Goal: Information Seeking & Learning: Learn about a topic

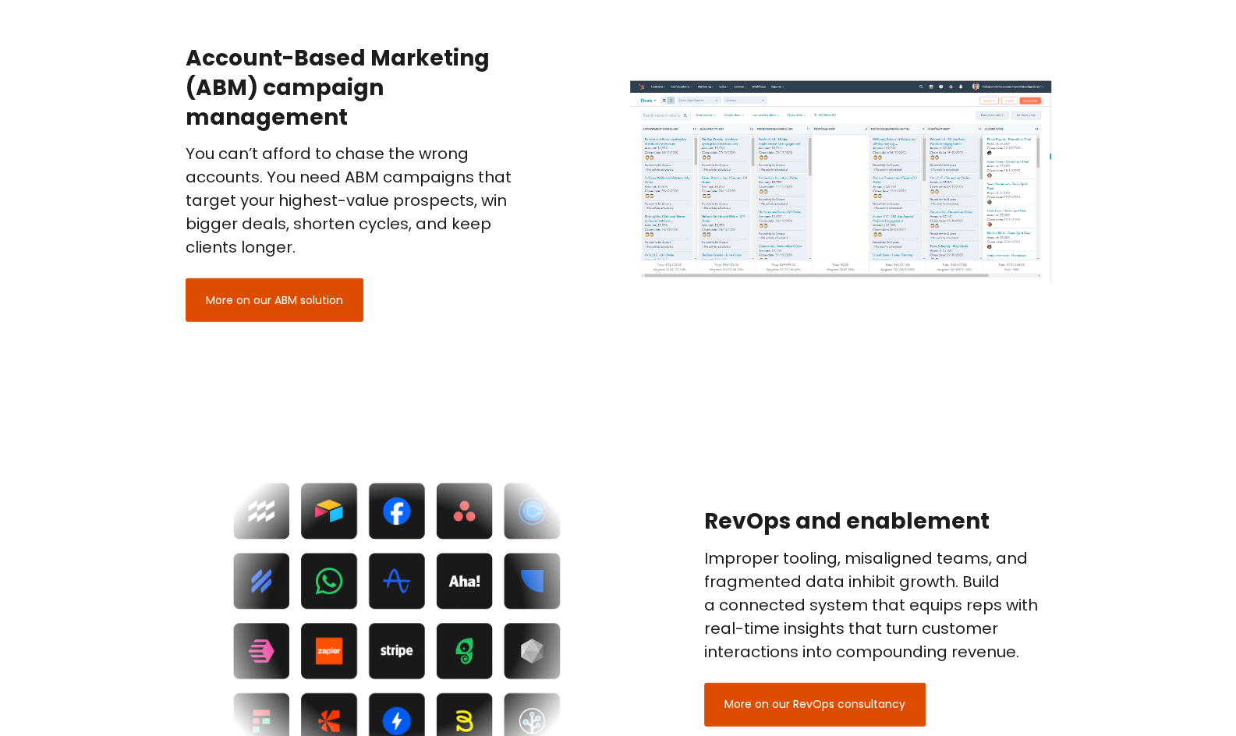
scroll to position [2214, 0]
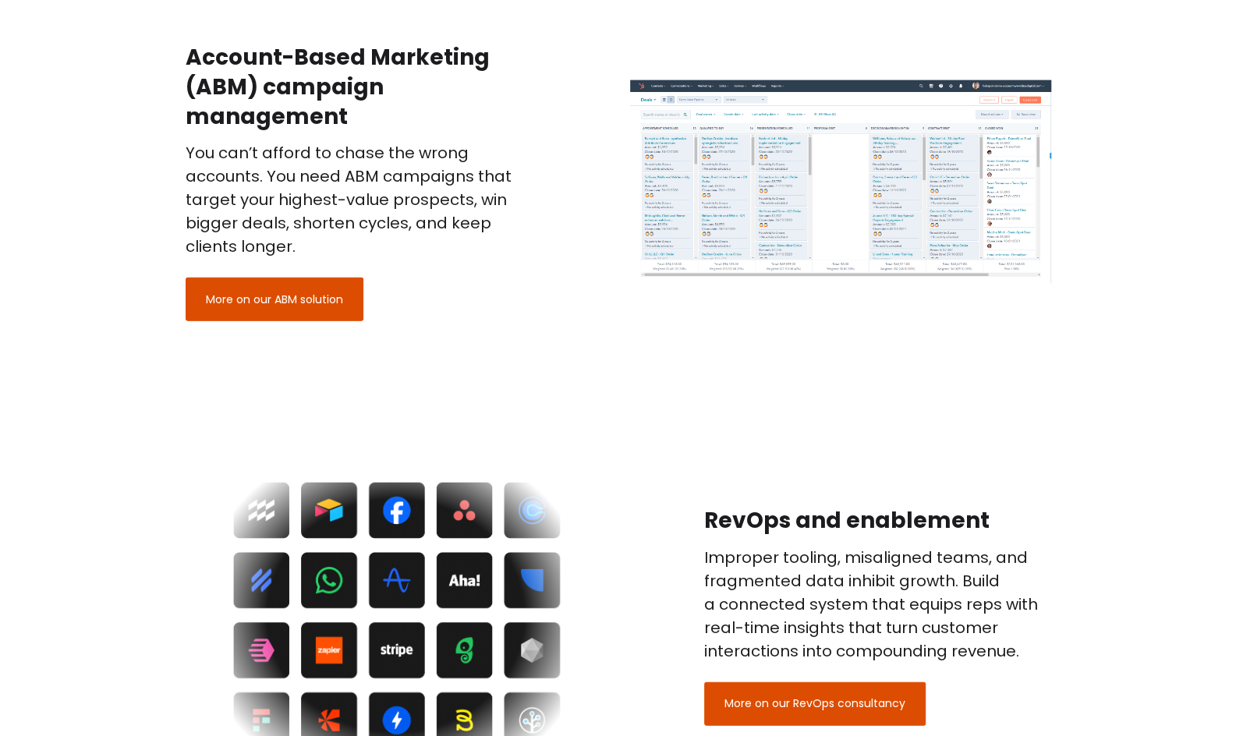
click at [777, 170] on img at bounding box center [840, 181] width 421 height 203
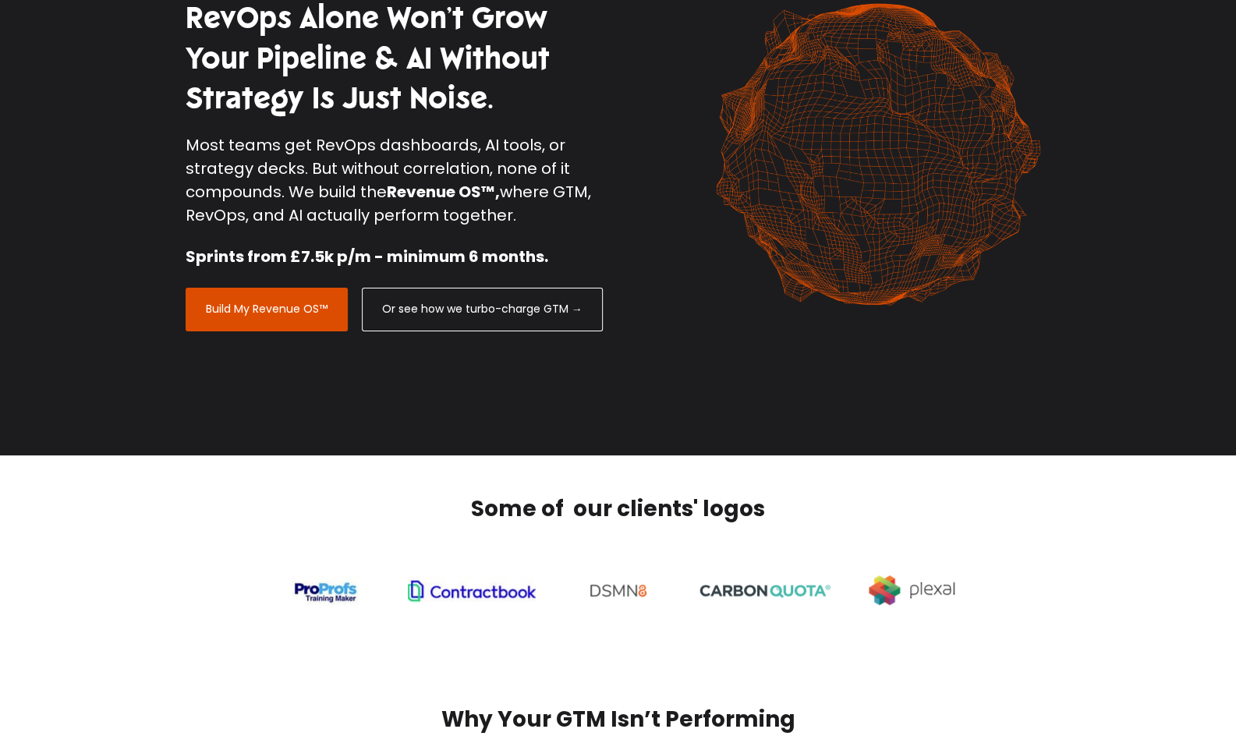
scroll to position [0, 0]
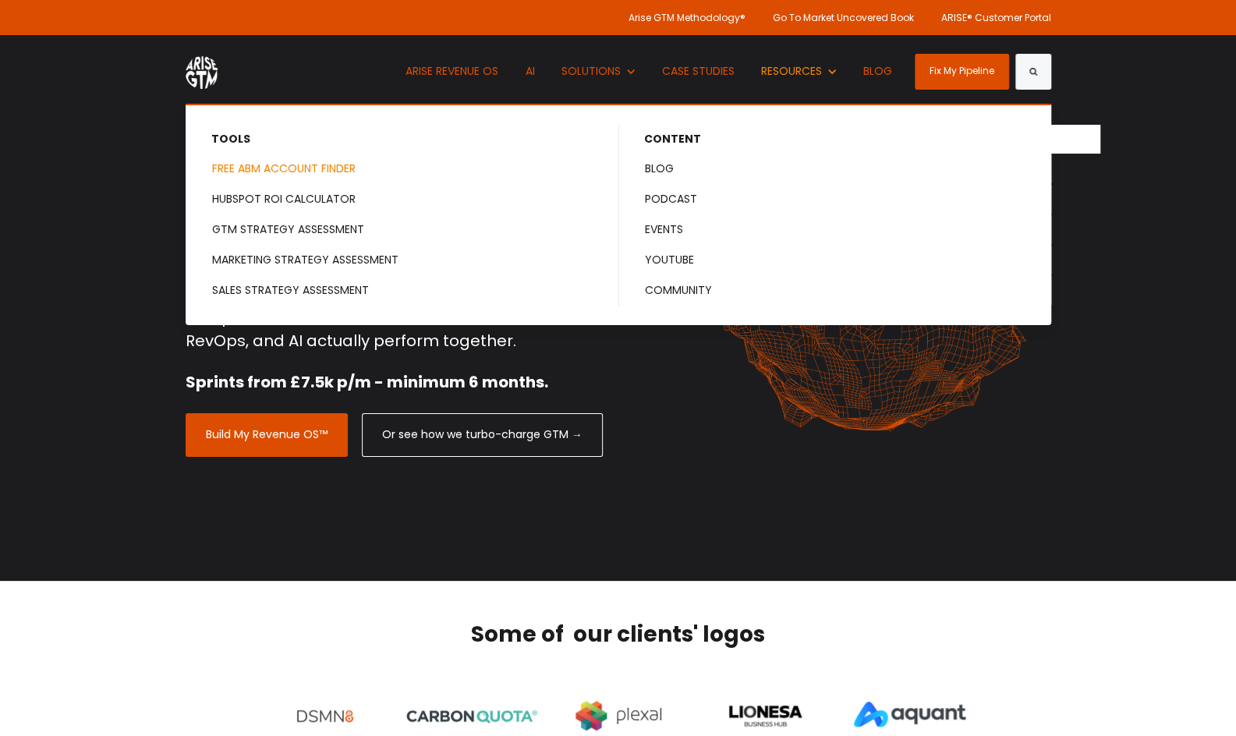
click at [328, 174] on link "FREE ABM ACCOUNT FINDER" at bounding box center [402, 168] width 431 height 29
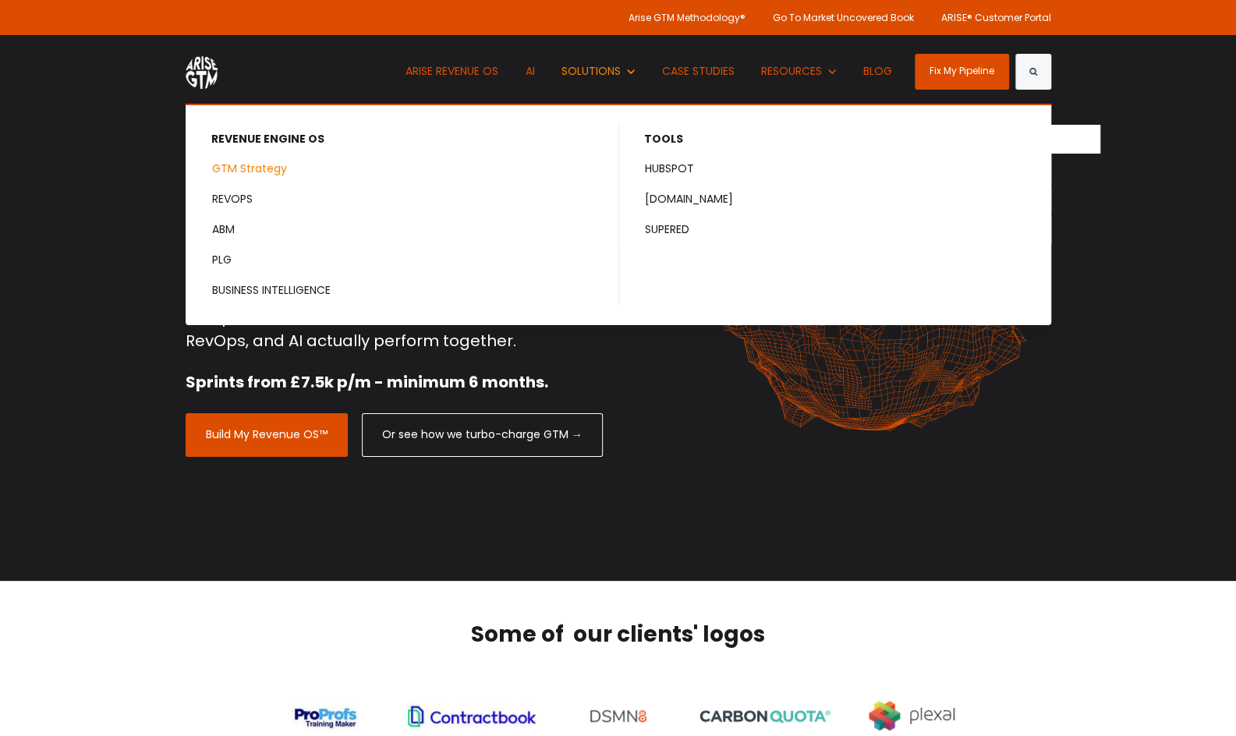
click at [267, 171] on link "GTM Strategy" at bounding box center [402, 168] width 431 height 29
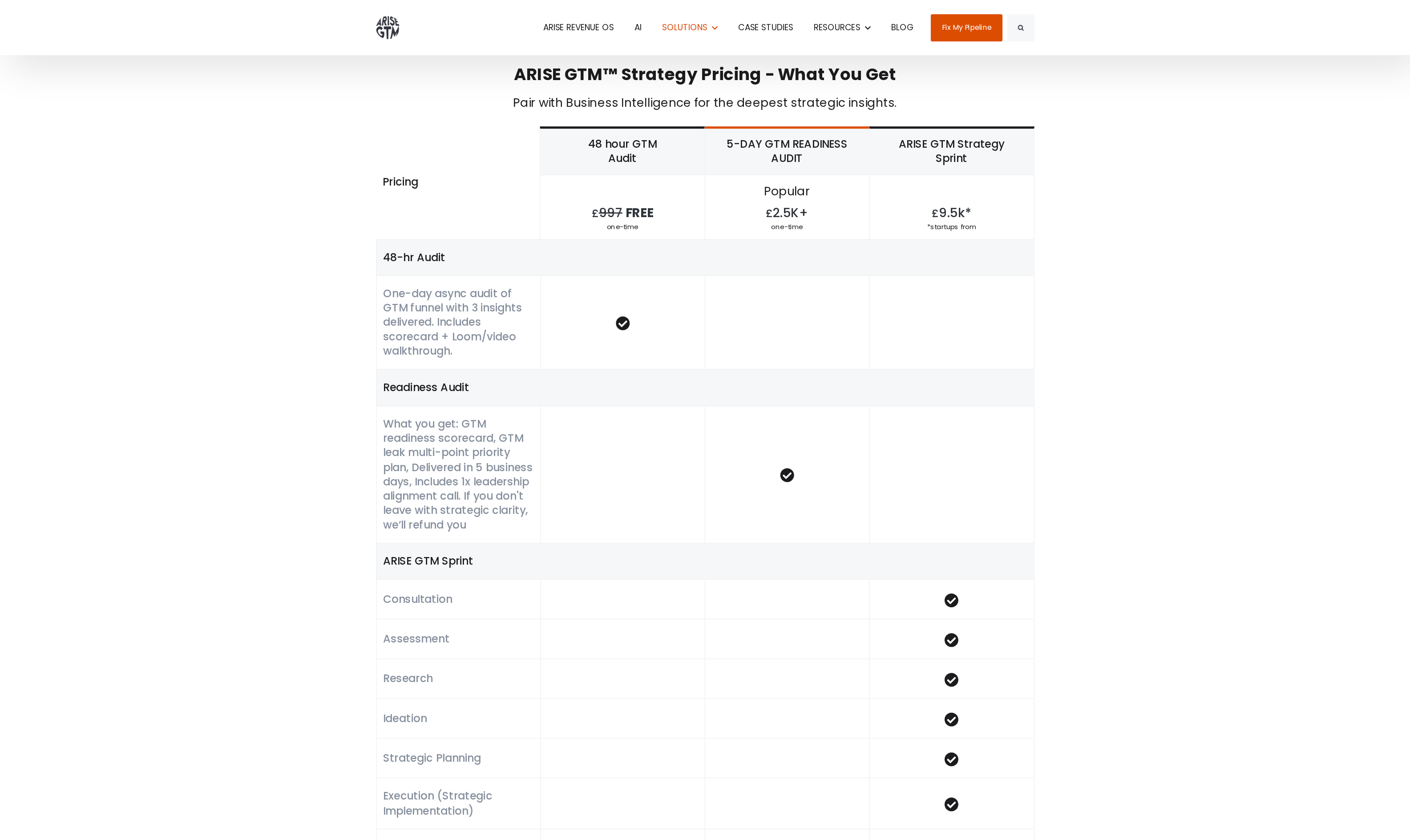
scroll to position [462, 0]
